Goal: Check status: Check status

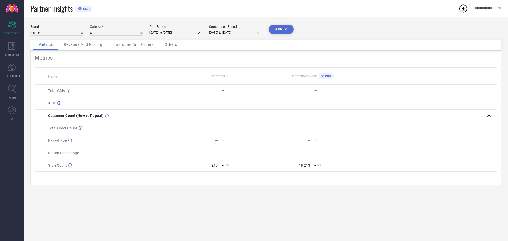
select select "3"
select select "2025"
select select "4"
select select "2025"
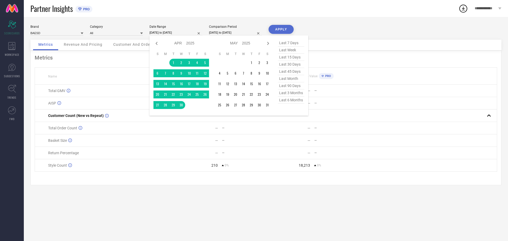
click at [187, 32] on input "[DATE] to [DATE]" at bounding box center [175, 33] width 53 height 6
click at [266, 43] on icon at bounding box center [268, 43] width 6 height 6
select select "5"
select select "2025"
select select "6"
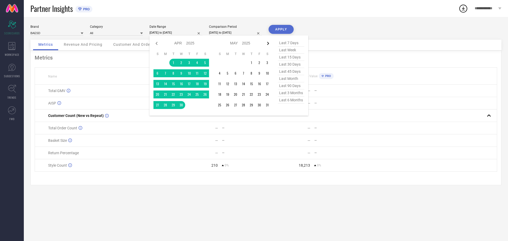
select select "2025"
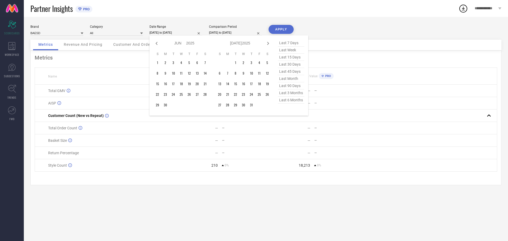
click at [266, 43] on icon at bounding box center [268, 43] width 6 height 6
select select "6"
select select "2025"
select select "7"
select select "2025"
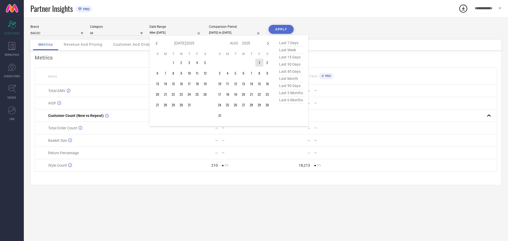
click at [260, 63] on td "1" at bounding box center [259, 63] width 8 height 8
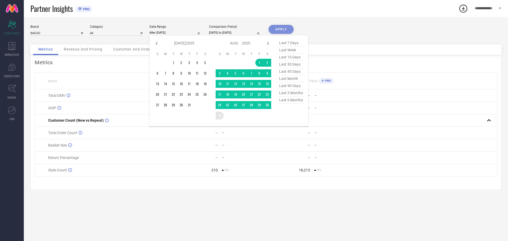
type input "[DATE] to [DATE]"
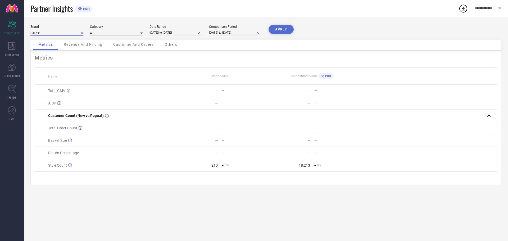
click at [53, 31] on input at bounding box center [56, 33] width 53 height 6
click at [73, 28] on div "Brand" at bounding box center [56, 27] width 53 height 4
click at [97, 32] on input at bounding box center [116, 33] width 53 height 6
click at [68, 23] on div "Brand BAESD Category All Boys-Blazers Boys-Booties Boys-Clothing Set Boys-Inner…" at bounding box center [266, 129] width 484 height 224
click at [93, 43] on span "Revenue And Pricing" at bounding box center [83, 44] width 39 height 4
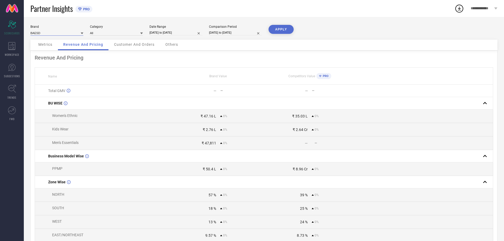
click at [62, 33] on input at bounding box center [56, 33] width 53 height 6
click at [53, 42] on div "BAESD" at bounding box center [56, 40] width 53 height 9
click at [280, 29] on button "APPLY" at bounding box center [280, 29] width 25 height 9
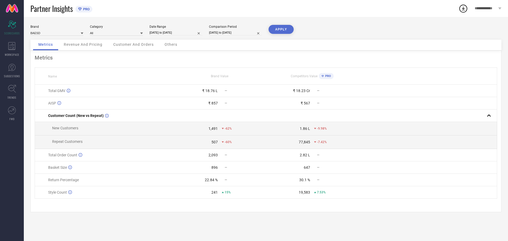
click at [182, 30] on input "[DATE] to [DATE]" at bounding box center [175, 33] width 53 height 6
select select "7"
select select "2025"
select select "8"
select select "2025"
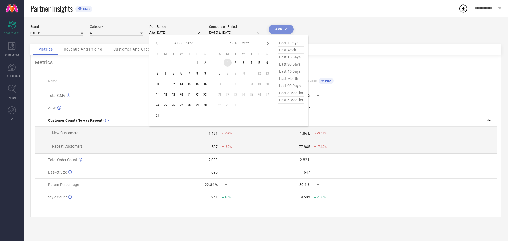
click at [228, 64] on td "1" at bounding box center [227, 63] width 8 height 8
type input "[DATE] to [DATE]"
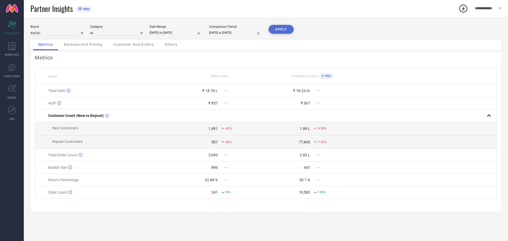
click at [287, 26] on button "APPLY" at bounding box center [280, 29] width 25 height 9
